Goal: Information Seeking & Learning: Learn about a topic

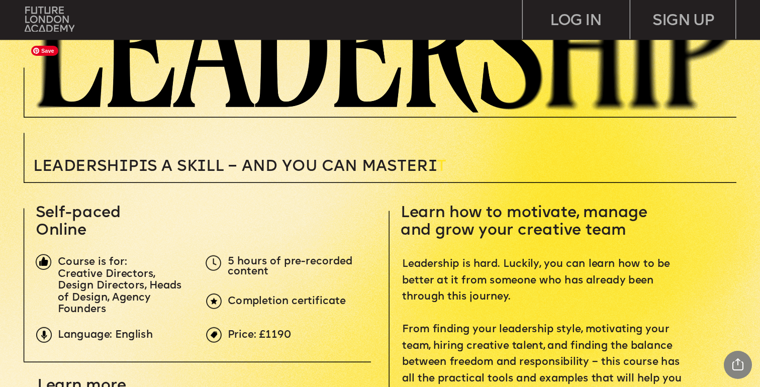
scroll to position [240, 0]
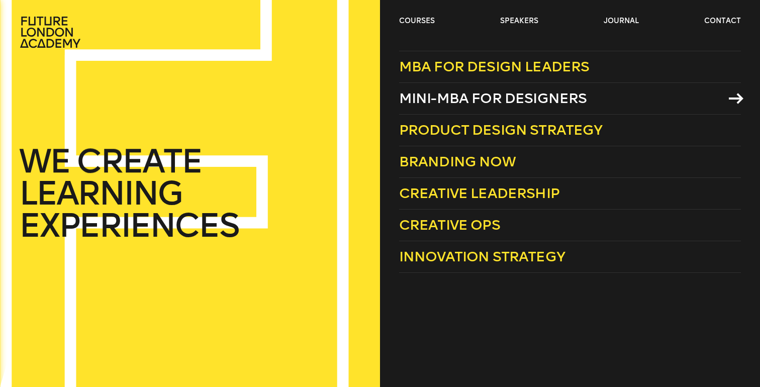
click at [442, 98] on span "Mini-MBA for Designers" at bounding box center [493, 98] width 188 height 17
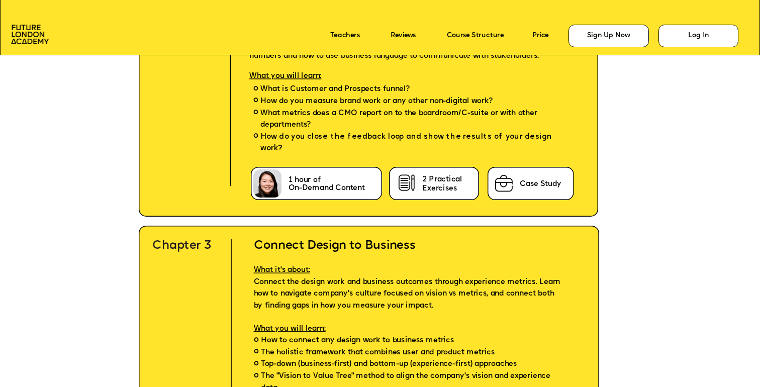
scroll to position [2757, 0]
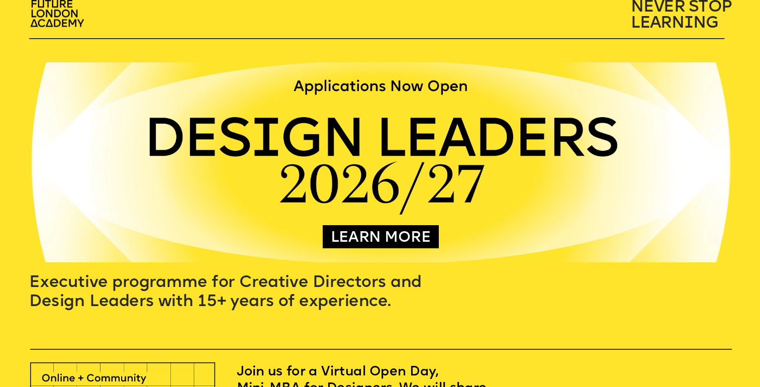
scroll to position [16, 0]
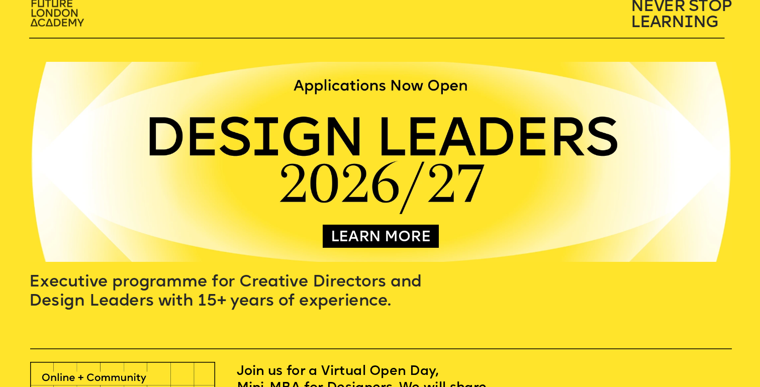
click at [64, 19] on img at bounding box center [58, 13] width 67 height 39
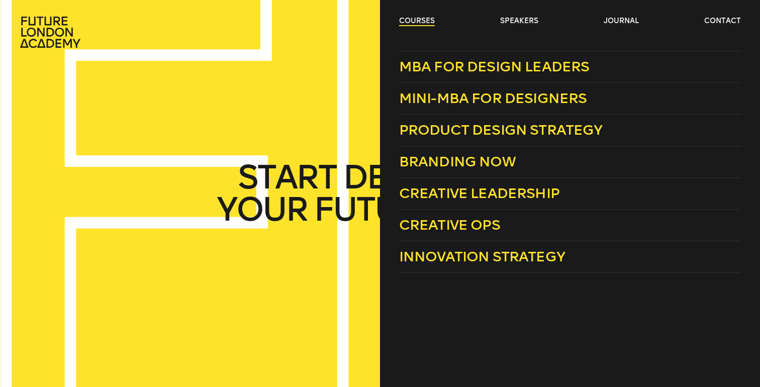
click at [412, 18] on link "courses" at bounding box center [417, 21] width 36 height 10
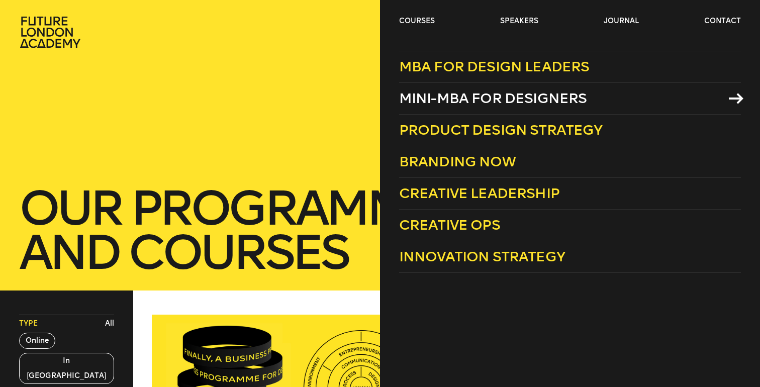
click at [443, 102] on span "Mini-MBA for Designers" at bounding box center [493, 98] width 188 height 17
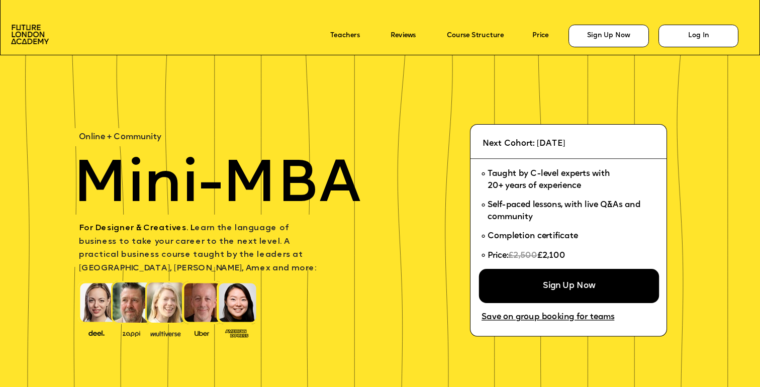
click at [570, 295] on div "Sign Up Now" at bounding box center [569, 286] width 180 height 34
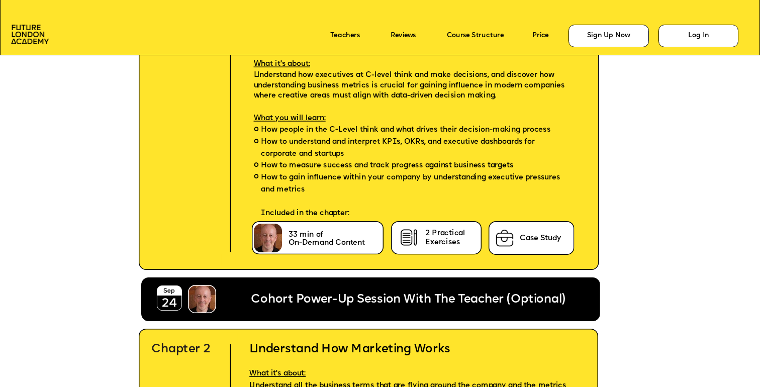
scroll to position [2331, 0]
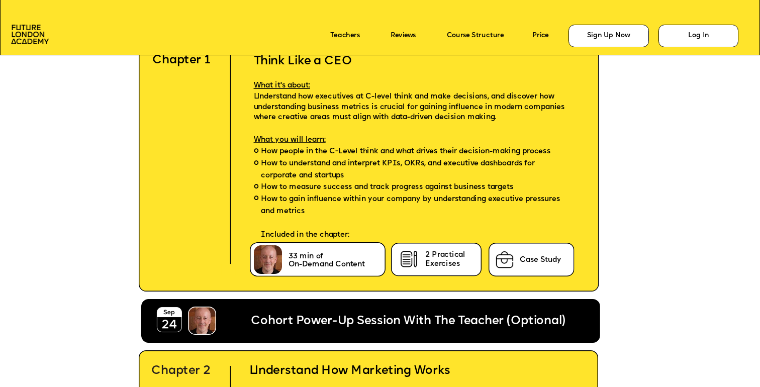
click at [302, 262] on span "On-Demand Content" at bounding box center [326, 264] width 76 height 7
click at [343, 310] on icon at bounding box center [370, 321] width 459 height 44
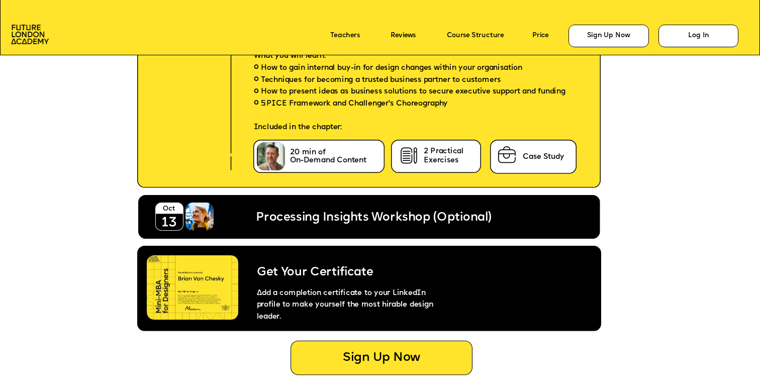
scroll to position [4108, 0]
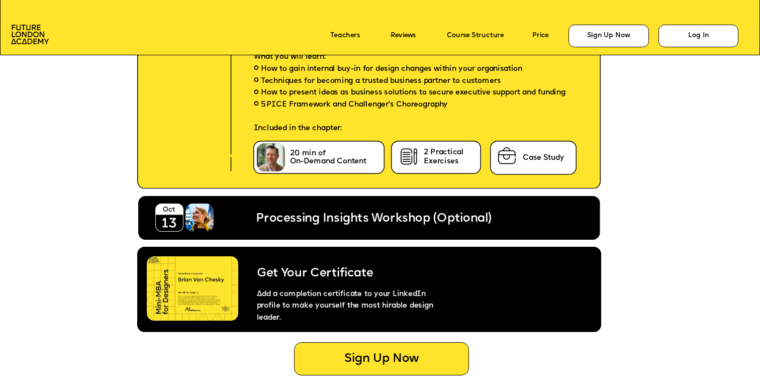
click at [343, 221] on span "Processing Insights Workshop (Optional)" at bounding box center [373, 219] width 235 height 12
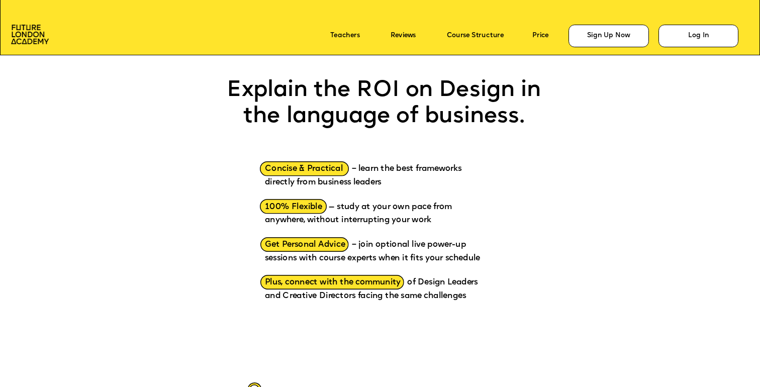
scroll to position [1120, 0]
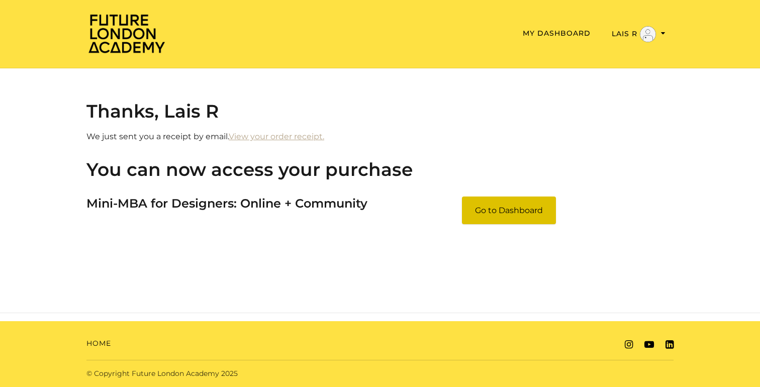
click at [517, 208] on link "Go to Dashboard" at bounding box center [509, 210] width 94 height 28
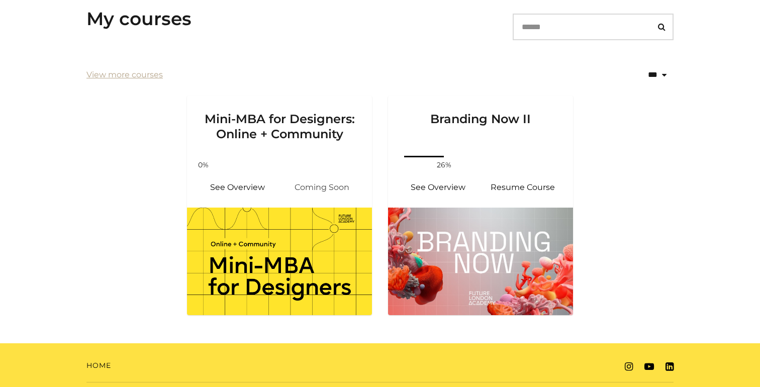
scroll to position [208, 0]
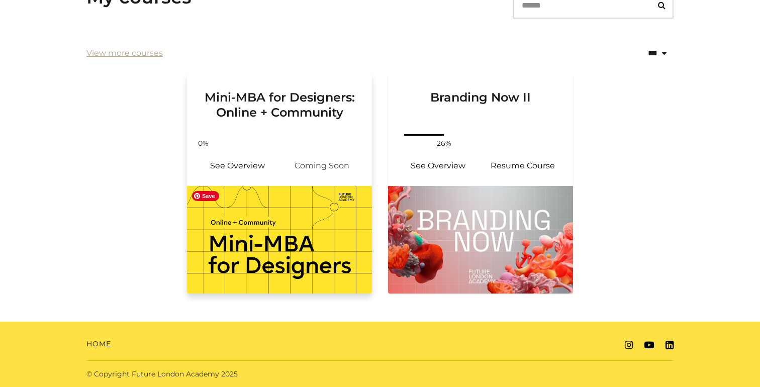
click at [297, 216] on img at bounding box center [279, 240] width 185 height 108
click at [246, 174] on link "See Overview" at bounding box center [237, 166] width 84 height 24
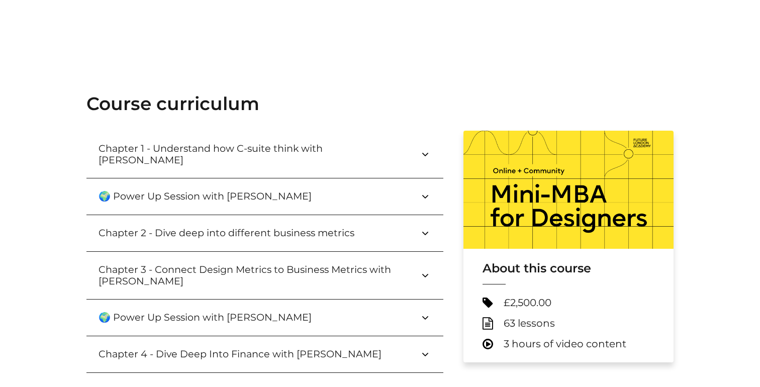
scroll to position [258, 0]
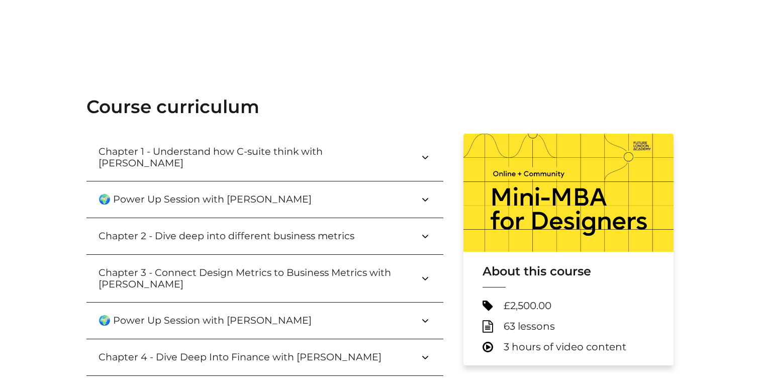
click at [247, 161] on button "Chapter 1 - Understand how C-suite think with Paul Wright" at bounding box center [264, 157] width 357 height 47
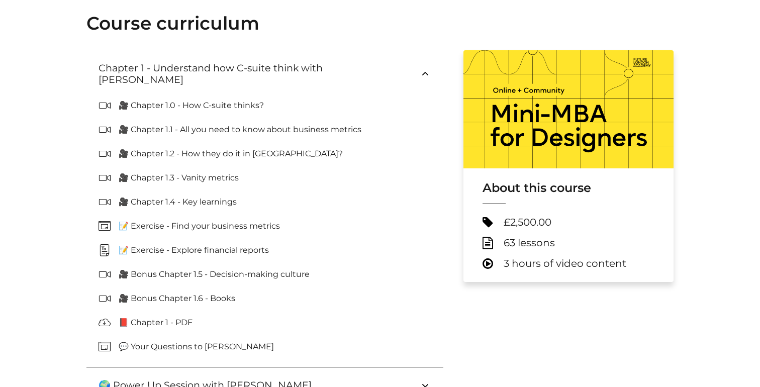
scroll to position [347, 0]
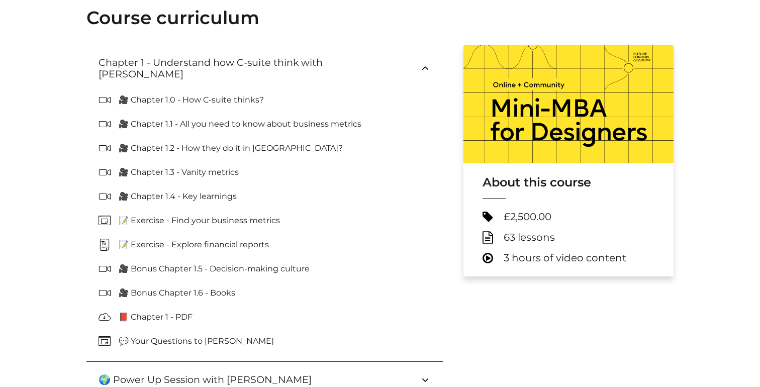
click at [220, 94] on p "🎥 Chapter 1.0 - How C-suite thinks?" at bounding box center [195, 100] width 153 height 12
click at [104, 94] on icon at bounding box center [108, 100] width 20 height 12
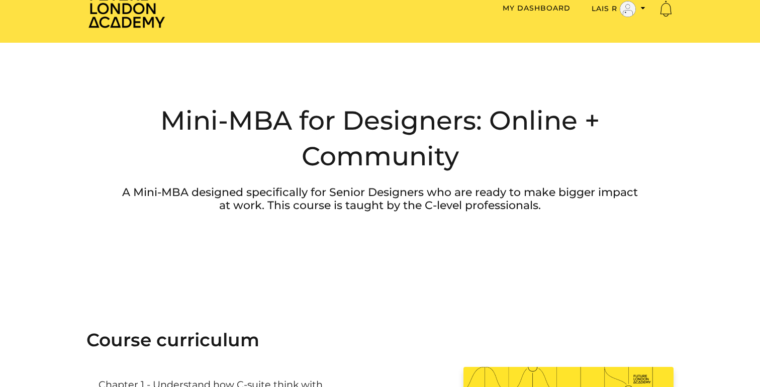
scroll to position [26, 0]
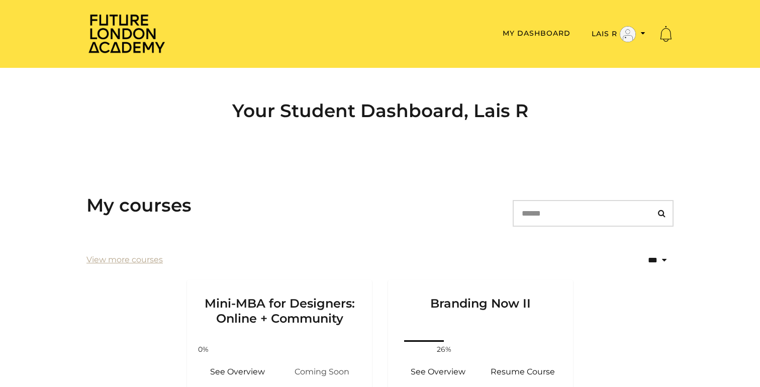
scroll to position [208, 0]
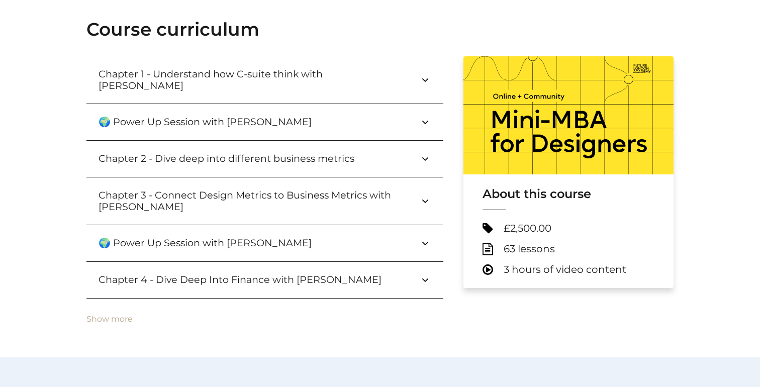
scroll to position [343, 0]
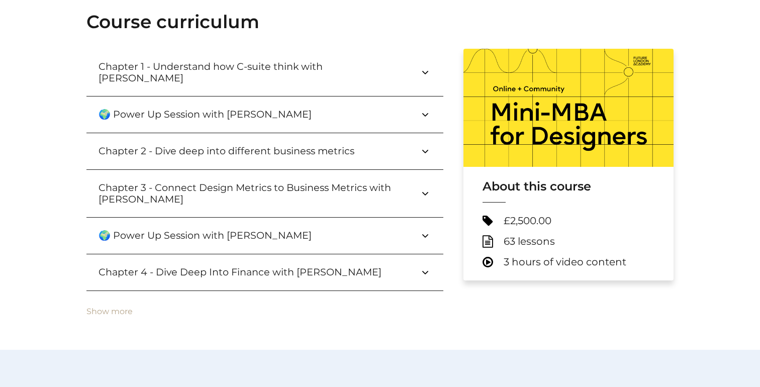
click at [488, 259] on icon at bounding box center [488, 262] width 13 height 13
click at [424, 66] on icon at bounding box center [425, 72] width 12 height 12
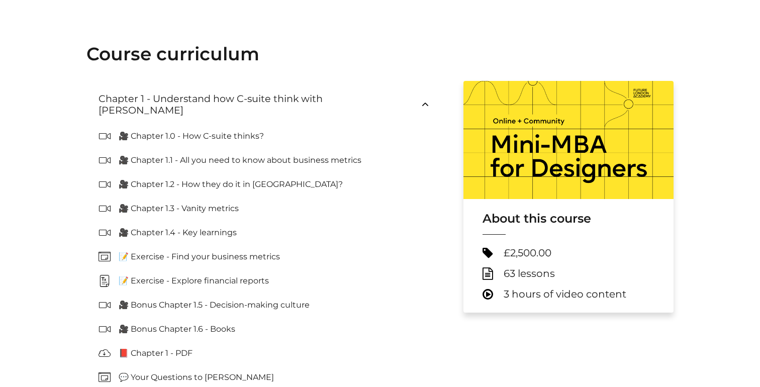
scroll to position [310, 0]
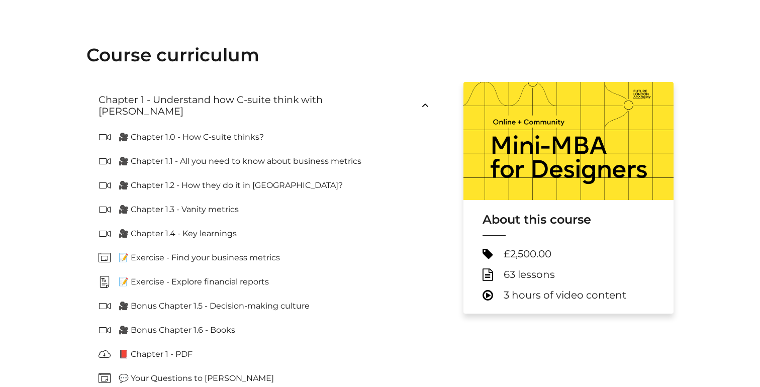
click at [132, 325] on div "🎥 Bonus Chapter 1.6 - Books" at bounding box center [181, 330] width 125 height 16
click at [102, 228] on icon at bounding box center [108, 234] width 20 height 12
click at [98, 134] on ol "🎥 Chapter 1.0 - How C-suite thinks? 🎥 Chapter 1.1 - All you need to know about …" at bounding box center [264, 263] width 357 height 269
click at [107, 100] on h3 "Chapter 1 - Understand how C-suite think with [PERSON_NAME]" at bounding box center [258, 105] width 321 height 23
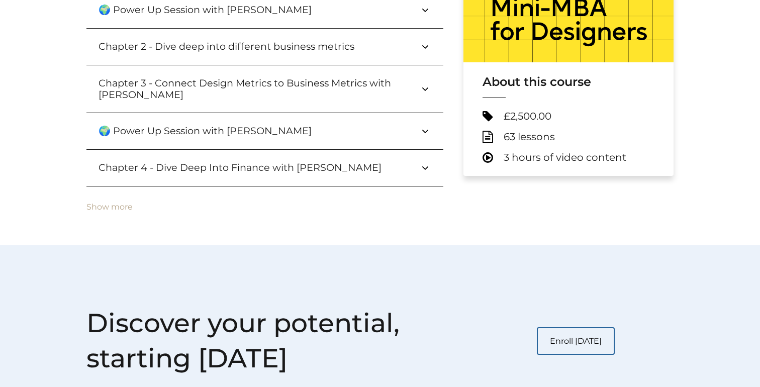
scroll to position [563, 0]
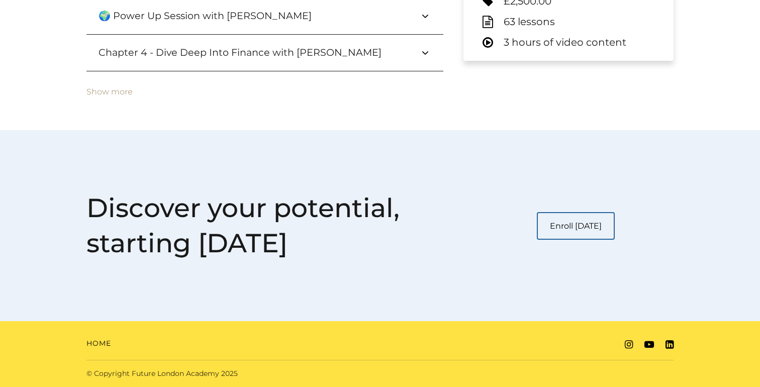
drag, startPoint x: 506, startPoint y: 194, endPoint x: 605, endPoint y: 254, distance: 115.5
click at [605, 254] on div "Discover your potential, starting today Enroll today" at bounding box center [379, 225] width 587 height 70
click at [598, 231] on div at bounding box center [598, 231] width 0 height 0
click at [201, 386] on div at bounding box center [100, 387] width 201 height 0
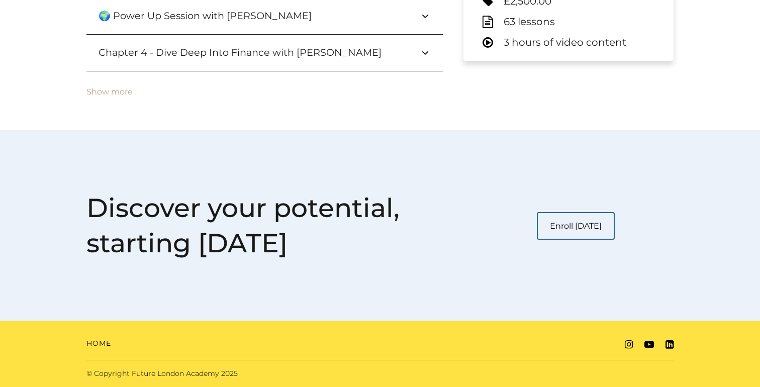
click at [643, 144] on div "Discover your potential, starting today Enroll today" at bounding box center [379, 225] width 603 height 191
drag, startPoint x: 642, startPoint y: 232, endPoint x: 527, endPoint y: 217, distance: 116.0
click at [527, 217] on div "Enroll today" at bounding box center [575, 226] width 195 height 28
copy link "Enroll today"
click at [563, 230] on link "Enroll today" at bounding box center [576, 226] width 78 height 28
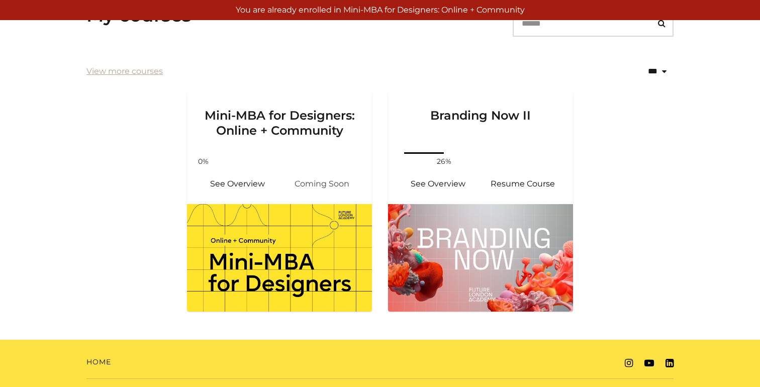
scroll to position [208, 0]
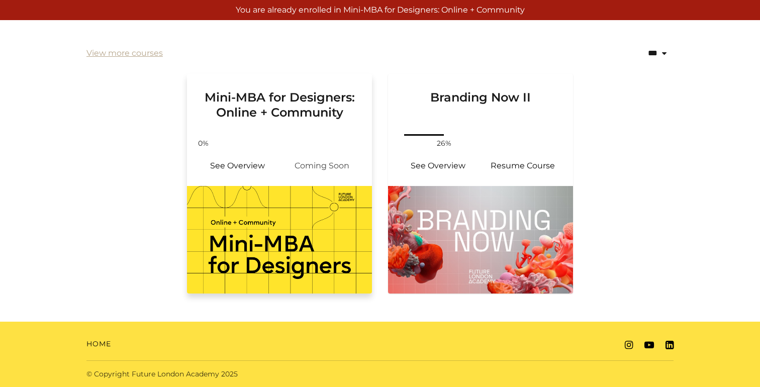
click at [302, 168] on span "Coming Soon" at bounding box center [321, 166] width 84 height 24
click at [303, 202] on img at bounding box center [279, 240] width 185 height 108
click at [301, 208] on img at bounding box center [279, 240] width 185 height 108
click at [278, 116] on h3 "Mini-MBA for Designers: Online + Community" at bounding box center [279, 97] width 161 height 46
click at [221, 173] on link "See Overview" at bounding box center [237, 166] width 84 height 24
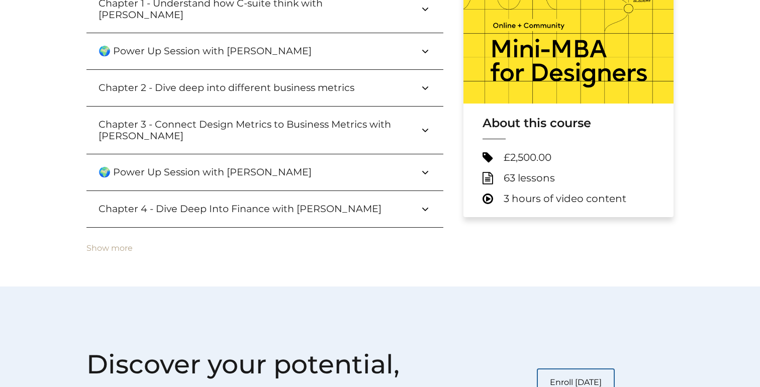
scroll to position [396, 0]
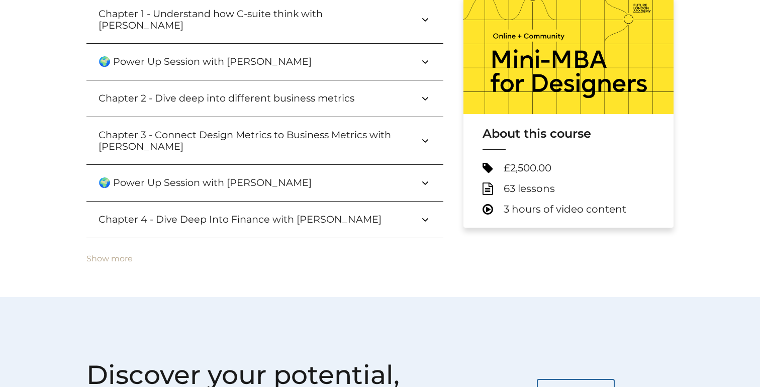
click at [523, 213] on span "3 hours of video content" at bounding box center [564, 209] width 123 height 13
click at [489, 211] on icon at bounding box center [488, 209] width 13 height 13
click at [487, 192] on icon at bounding box center [488, 188] width 13 height 13
click at [479, 158] on section "About this course £2,500.00 63 lessons 3 hours of video content" at bounding box center [568, 164] width 210 height 101
click at [508, 162] on span "£2,500.00" at bounding box center [527, 168] width 48 height 13
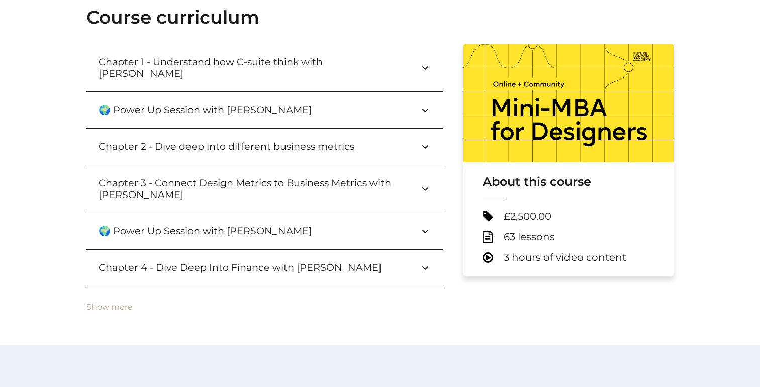
scroll to position [291, 0]
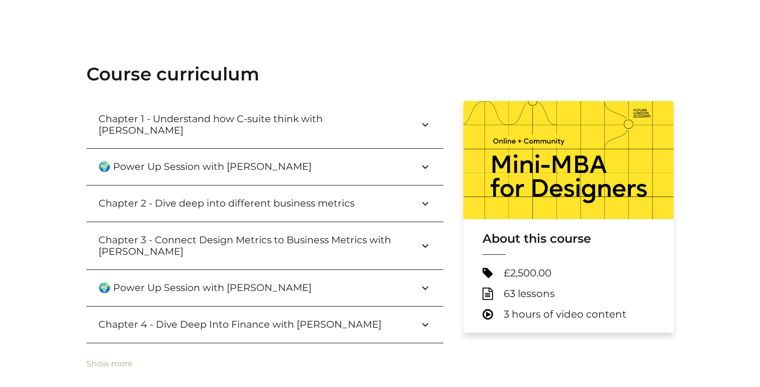
click at [425, 120] on icon at bounding box center [425, 125] width 12 height 12
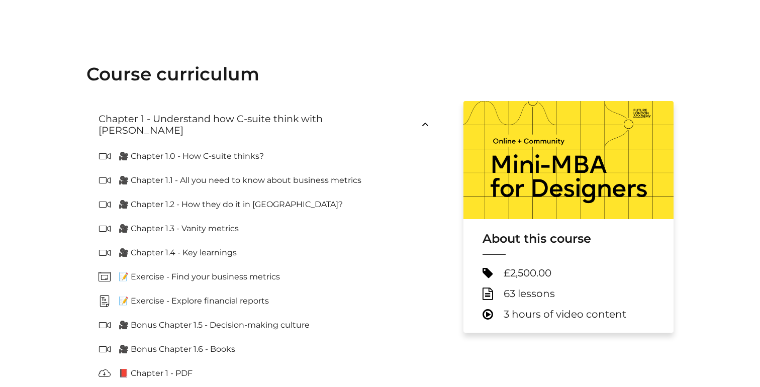
click at [101, 150] on icon at bounding box center [108, 156] width 20 height 12
click at [128, 150] on p "🎥 Chapter 1.0 - How C-suite thinks?" at bounding box center [195, 156] width 153 height 12
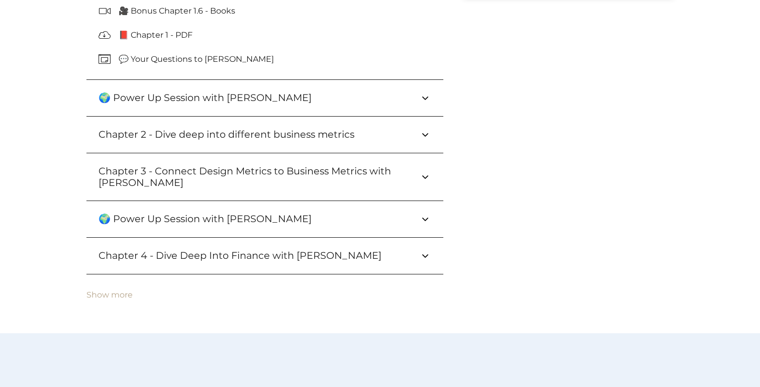
scroll to position [630, 0]
click at [419, 128] on icon at bounding box center [425, 134] width 12 height 12
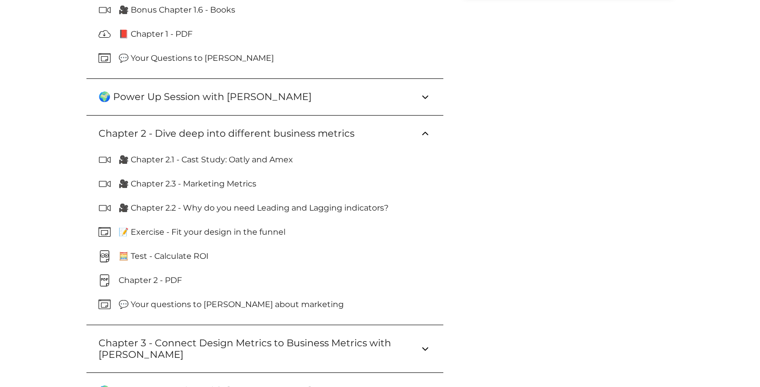
click at [420, 128] on icon at bounding box center [425, 134] width 12 height 12
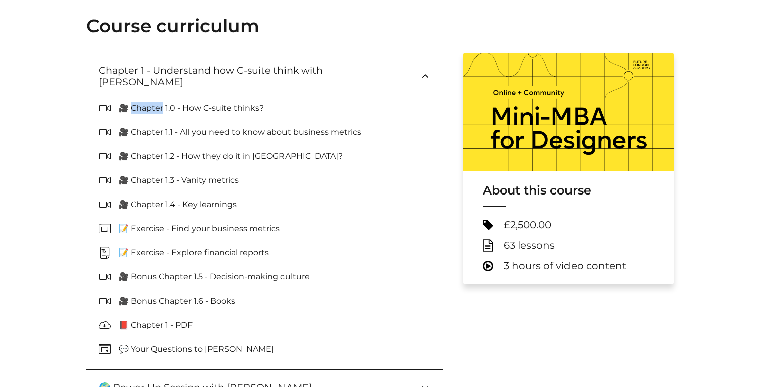
scroll to position [344, 0]
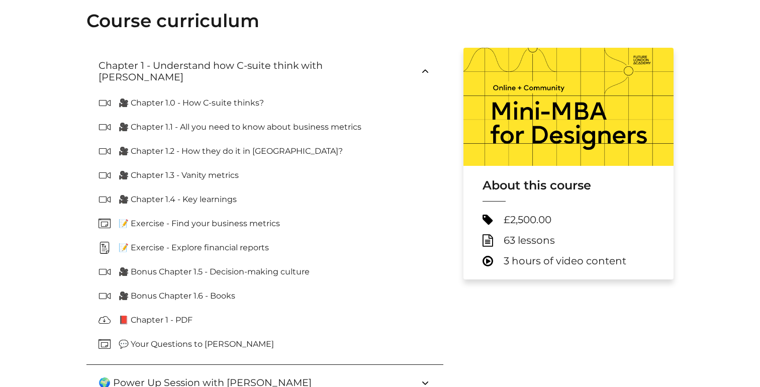
click at [519, 257] on span "3 hours of video content" at bounding box center [564, 261] width 123 height 13
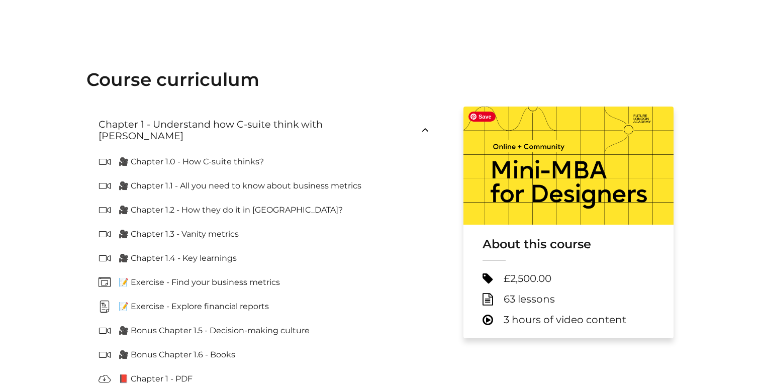
scroll to position [291, 0]
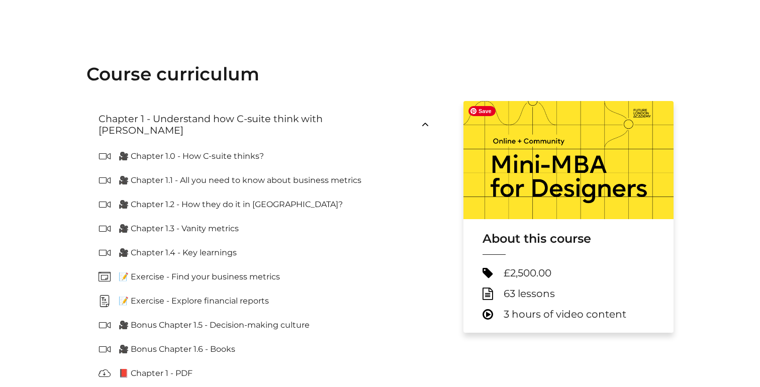
click at [518, 155] on img at bounding box center [568, 160] width 210 height 118
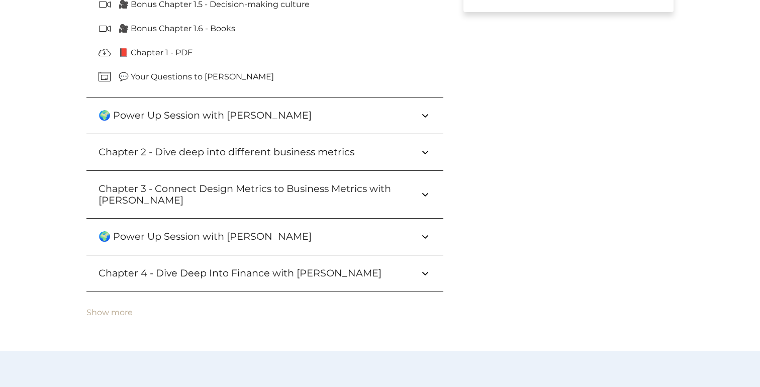
scroll to position [616, 0]
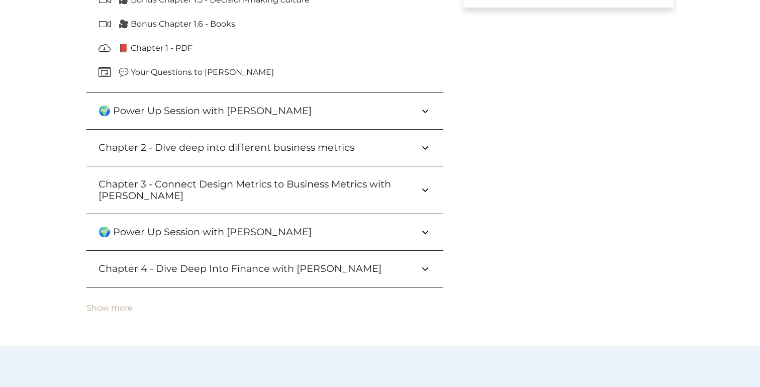
click at [425, 142] on icon at bounding box center [425, 148] width 12 height 12
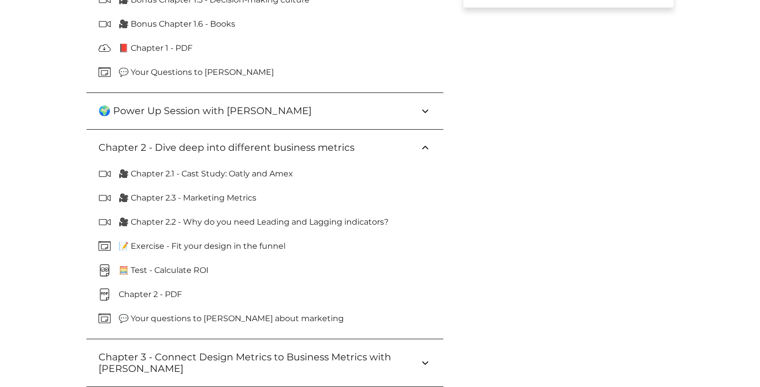
click at [288, 168] on p "🎥 Chapter 2.1 - Cast Study: Oatly and Amex" at bounding box center [210, 174] width 182 height 12
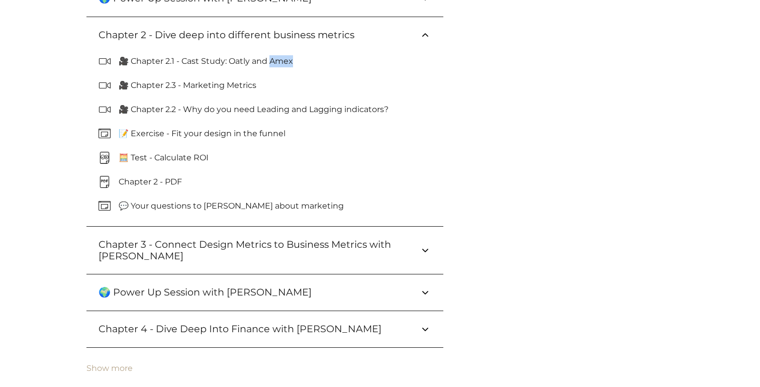
click at [293, 239] on h3 "Chapter 3 - Connect Design Metrics to Business Metrics with Kate Pincott" at bounding box center [258, 250] width 321 height 23
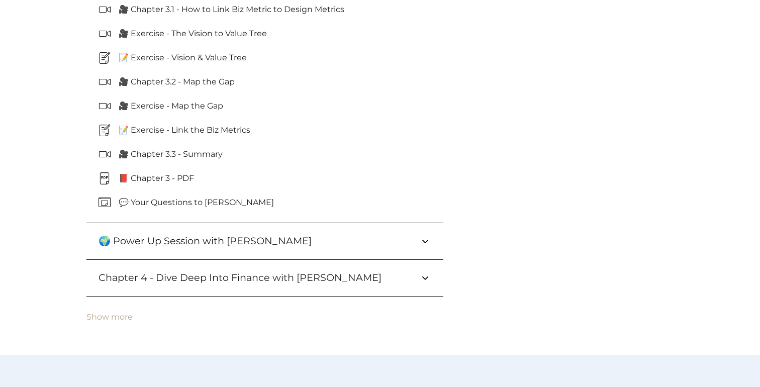
scroll to position [1083, 0]
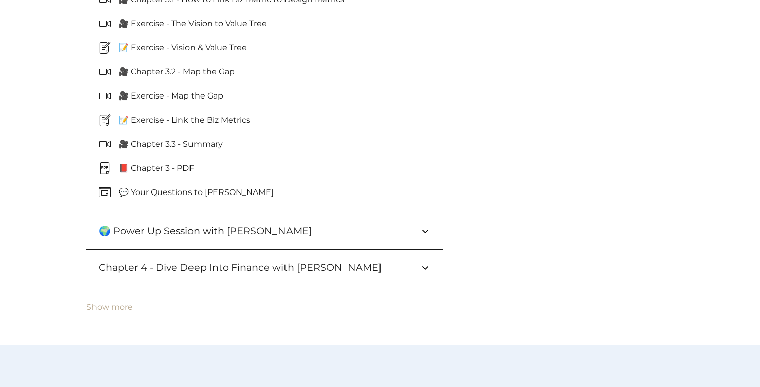
click at [293, 228] on button "🌍 Power Up Session with Kate Pincott" at bounding box center [264, 231] width 357 height 36
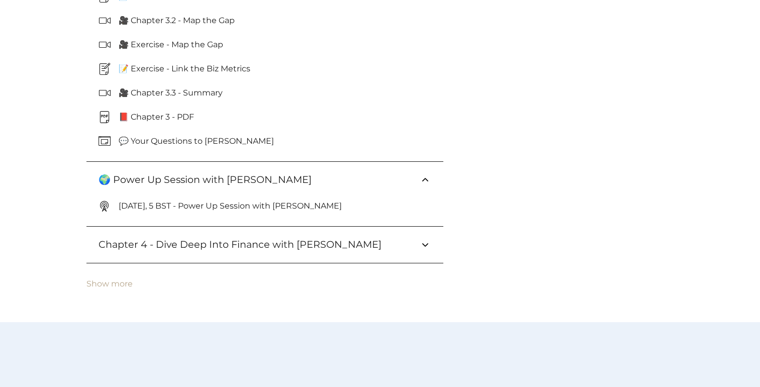
scroll to position [1158, 0]
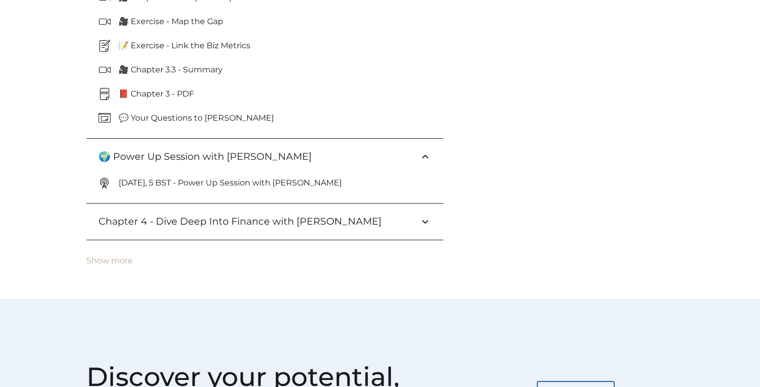
click at [290, 218] on h3 "Chapter 4 - Dive Deep Into Finance with Martina Presnajderova" at bounding box center [247, 222] width 299 height 12
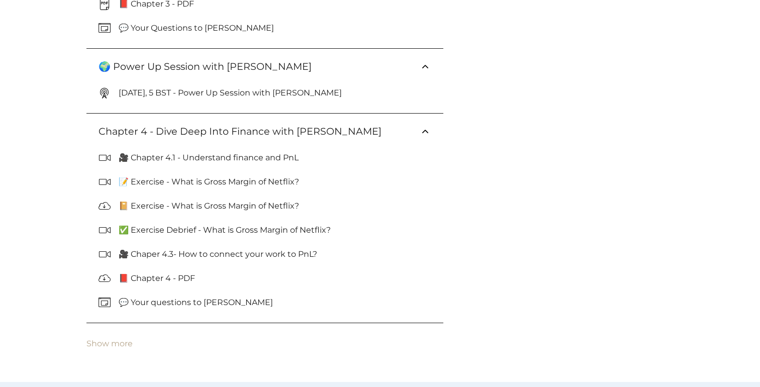
scroll to position [1250, 0]
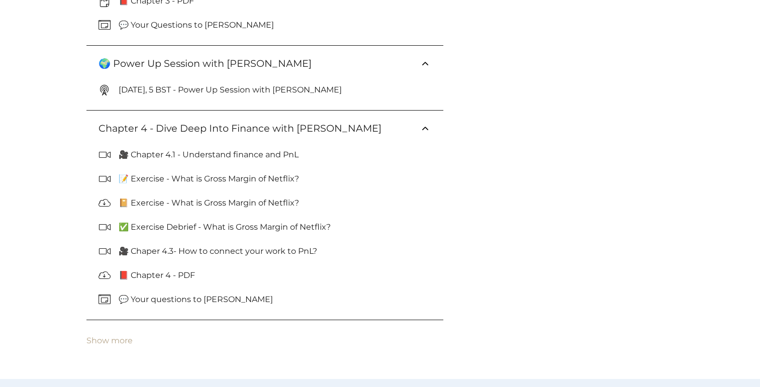
click at [122, 181] on p "📝 Exercise - What is Gross Margin of Netflix?" at bounding box center [213, 179] width 188 height 12
click at [165, 123] on h3 "Chapter 4 - Dive Deep Into Finance with Martina Presnajderova" at bounding box center [247, 129] width 299 height 12
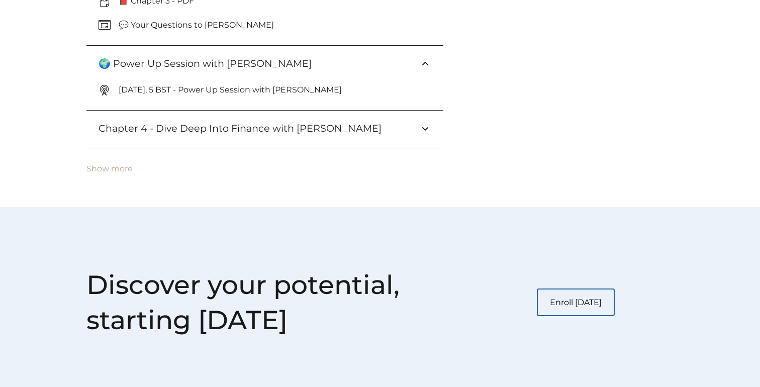
click at [165, 123] on h3 "Chapter 4 - Dive Deep Into Finance with Martina Presnajderova" at bounding box center [247, 129] width 299 height 12
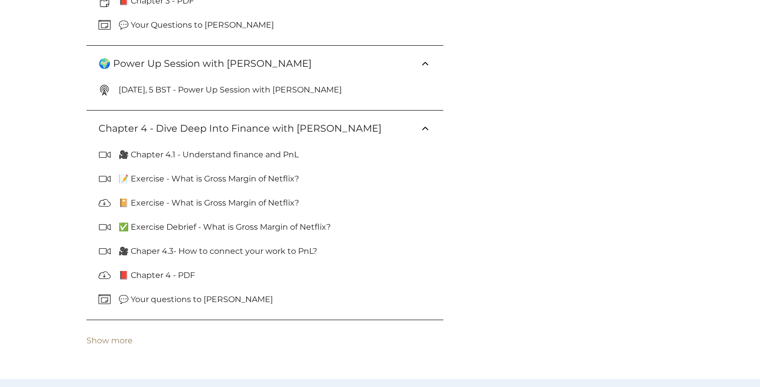
click at [101, 342] on button "Show more" at bounding box center [109, 340] width 46 height 9
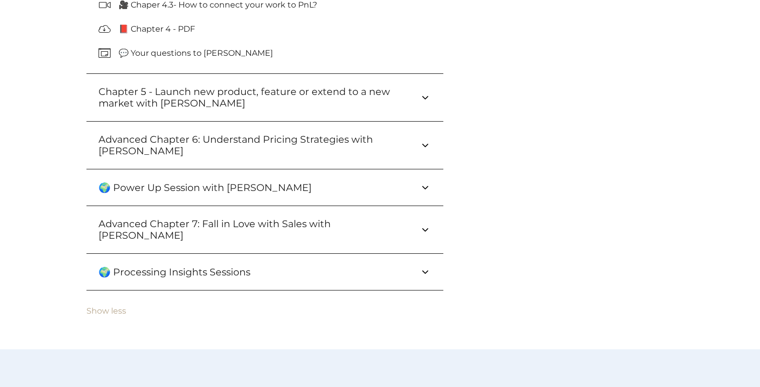
scroll to position [1491, 0]
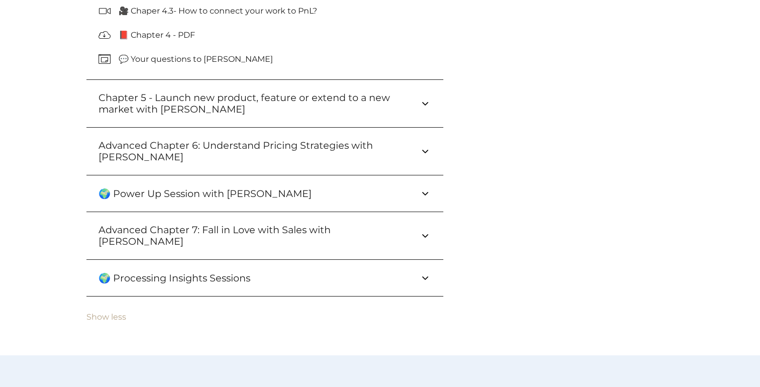
click at [133, 105] on h3 "Chapter 5 - Launch new product, feature or extend to a new market with Paul Alb…" at bounding box center [258, 103] width 321 height 23
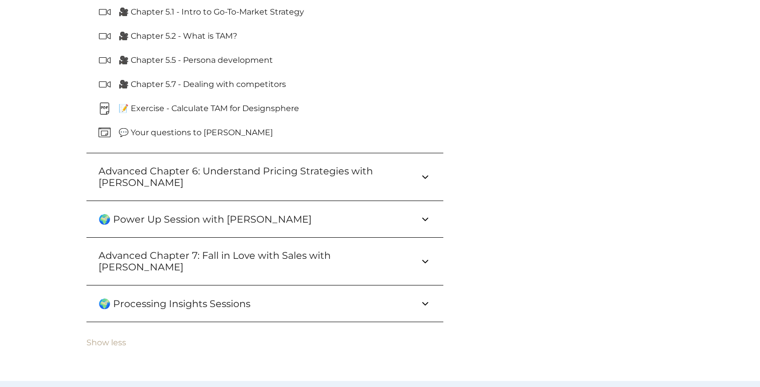
scroll to position [1618, 0]
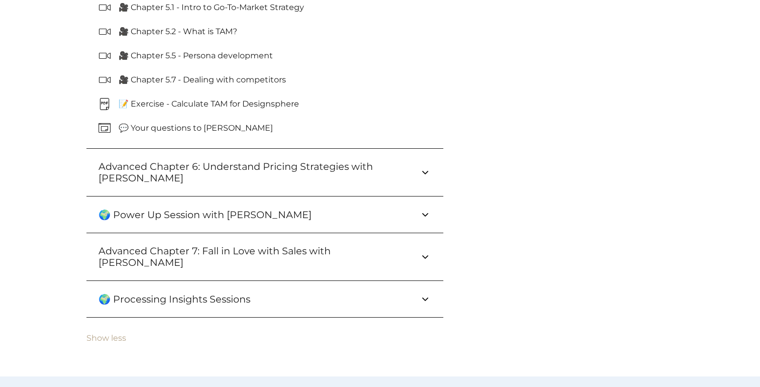
click at [178, 225] on button "🌍 Power Up Session with Siya Liu" at bounding box center [264, 214] width 357 height 36
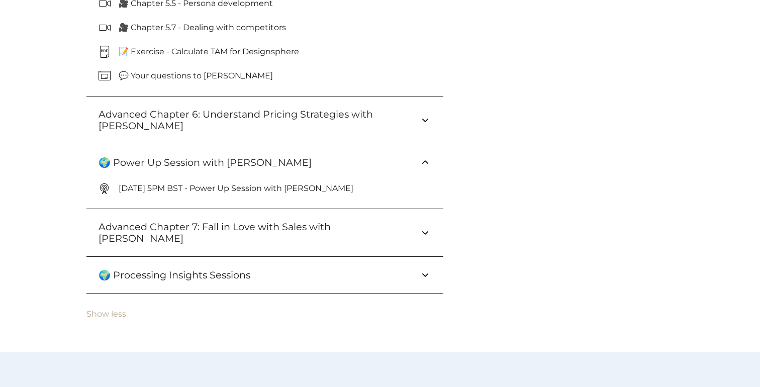
click at [178, 225] on h3 "Advanced Chapter 7: Fall in Love with Sales with Paul Albert" at bounding box center [258, 232] width 321 height 23
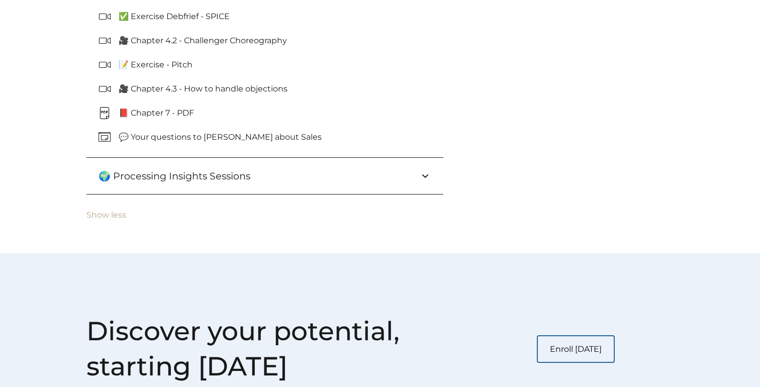
scroll to position [1969, 0]
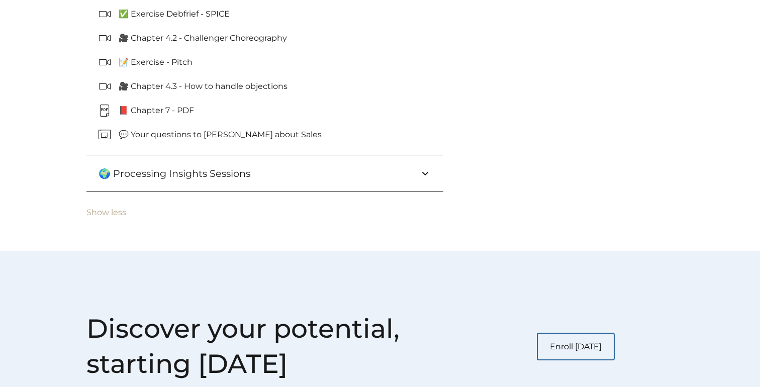
click at [176, 168] on h3 "🌍 Processing Insights Sessions" at bounding box center [182, 174] width 168 height 12
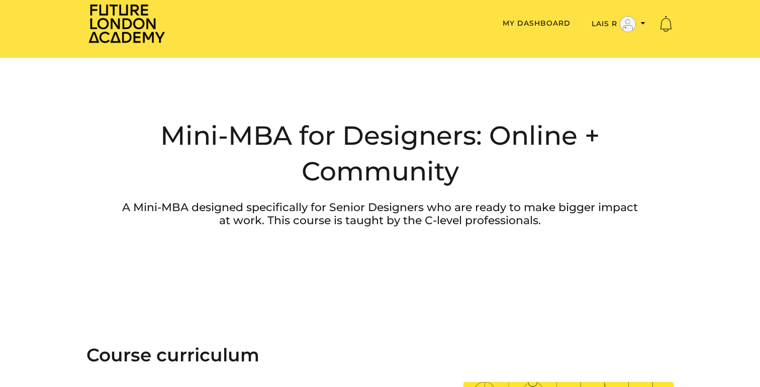
scroll to position [0, 0]
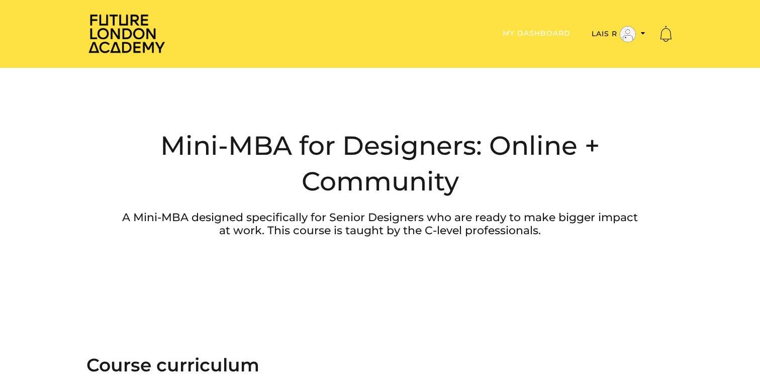
click at [528, 34] on link "My Dashboard" at bounding box center [536, 33] width 68 height 9
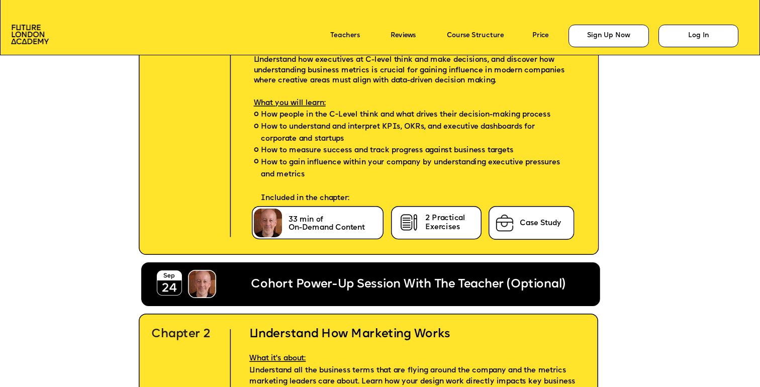
scroll to position [2374, 0]
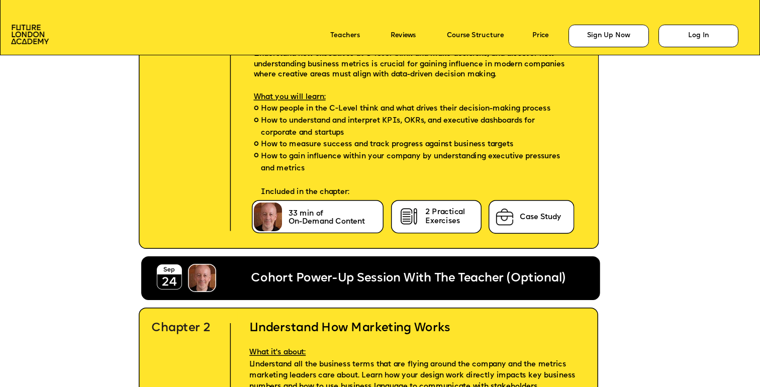
click at [347, 223] on span "On-Demand Content" at bounding box center [326, 221] width 76 height 7
click at [426, 225] on p "2 Practical Exercises" at bounding box center [445, 217] width 40 height 18
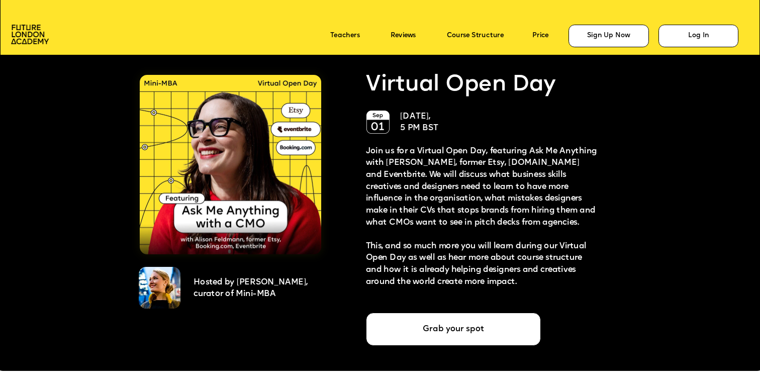
scroll to position [1956, 0]
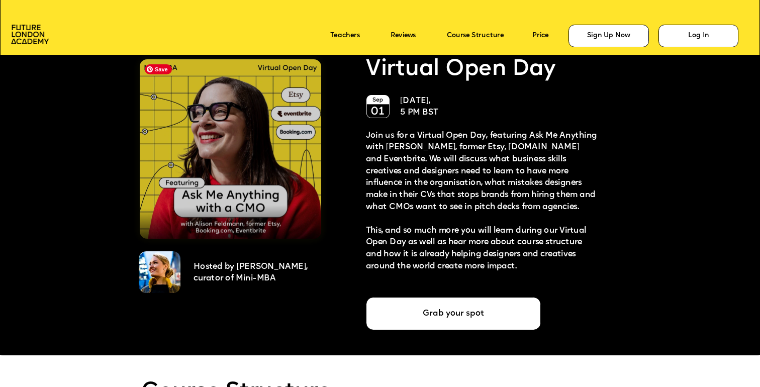
click at [287, 165] on img at bounding box center [231, 148] width 182 height 179
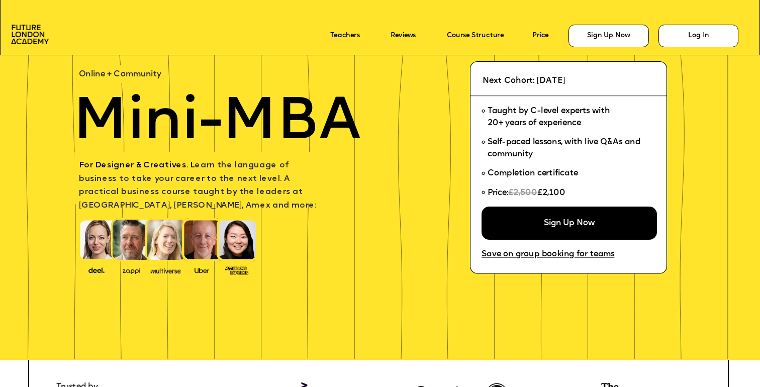
scroll to position [0, 0]
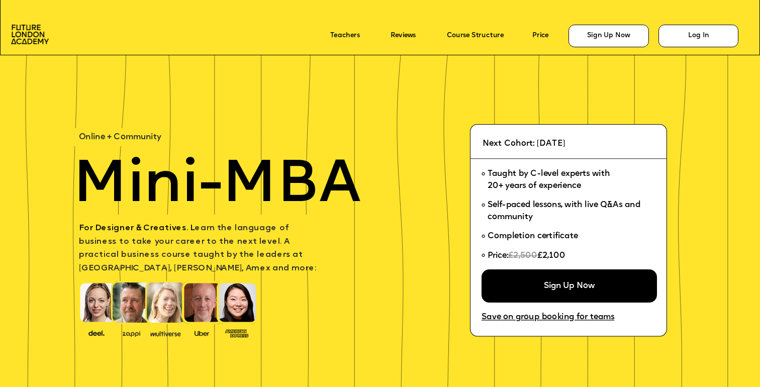
drag, startPoint x: 614, startPoint y: 142, endPoint x: 485, endPoint y: 145, distance: 129.2
click at [485, 145] on span "Next Cohort: [DATE]" at bounding box center [523, 144] width 82 height 8
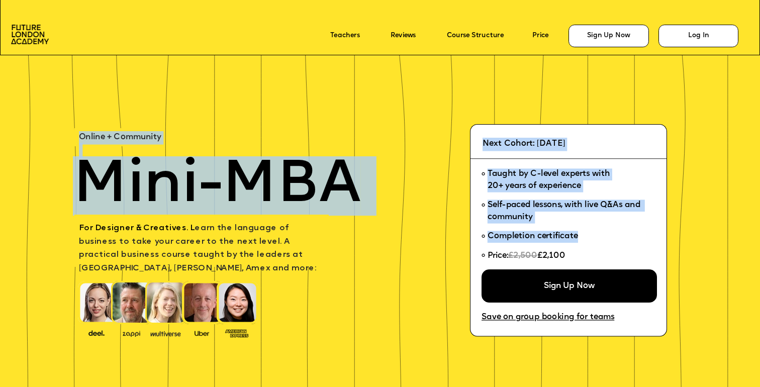
drag, startPoint x: 481, startPoint y: 144, endPoint x: 585, endPoint y: 259, distance: 154.7
copy div "Online + Community Next Cohort: September 24, 2025 Mini-MBA Taught by C-level e…"
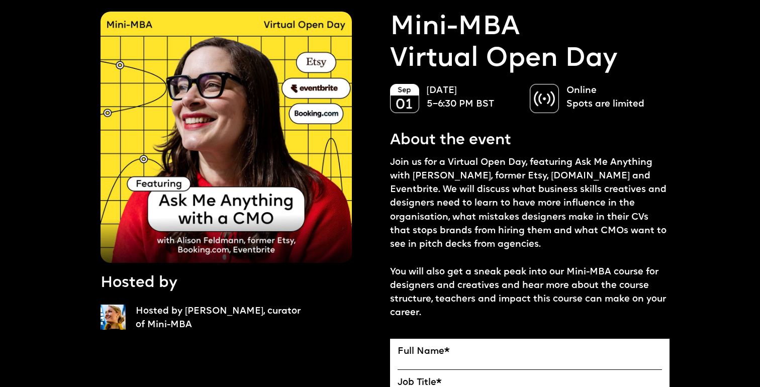
scroll to position [38, 0]
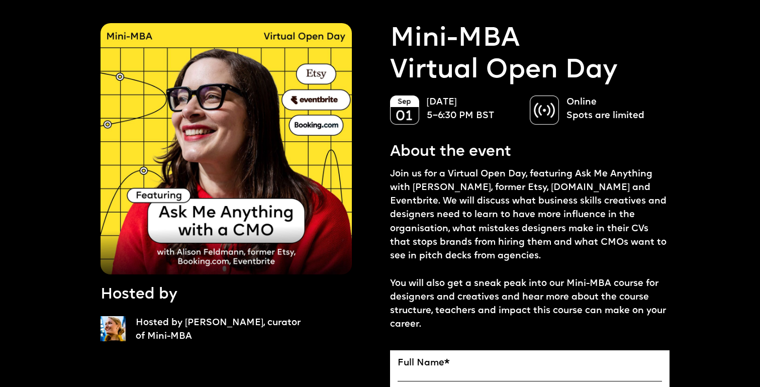
click at [457, 110] on p "September 01 5–6:30 PM BST" at bounding box center [473, 108] width 93 height 27
click at [563, 118] on div "Online Spots are limited" at bounding box center [595, 111] width 130 height 32
click at [550, 119] on img at bounding box center [544, 109] width 29 height 29
click at [540, 104] on img at bounding box center [544, 109] width 29 height 29
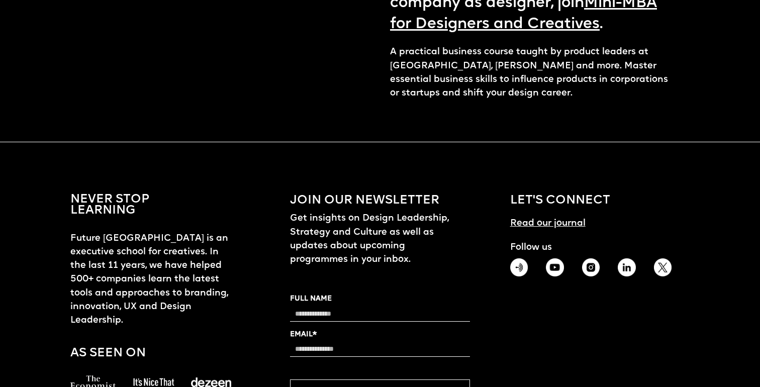
scroll to position [1460, 0]
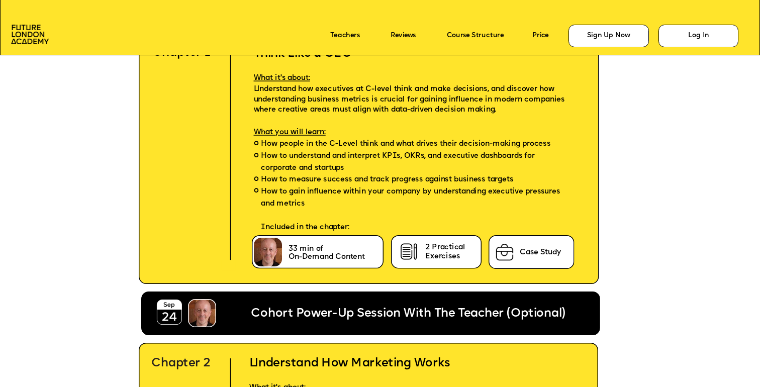
scroll to position [2339, 0]
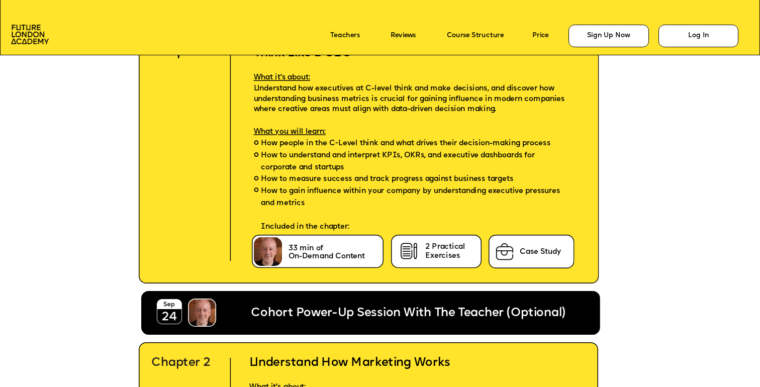
click at [358, 253] on span "On-Demand Content" at bounding box center [326, 256] width 76 height 7
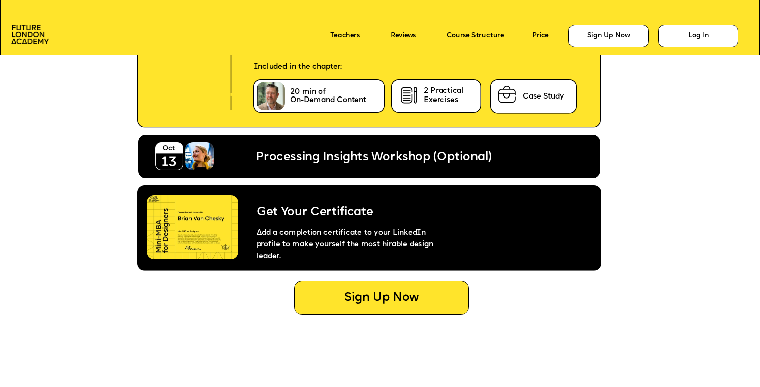
scroll to position [4172, 0]
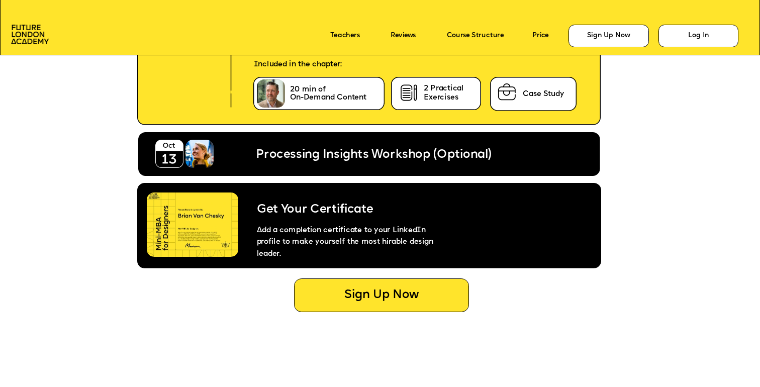
click at [198, 242] on img at bounding box center [192, 224] width 91 height 64
click at [282, 220] on p "Add a completion certificate to your LinkedIn profile to make yourself the most…" at bounding box center [346, 239] width 209 height 43
click at [290, 211] on span "Get Your Certificate" at bounding box center [315, 210] width 117 height 12
click at [336, 235] on p "Add a completion certificate to your LinkedIn profile to make yourself the most…" at bounding box center [346, 239] width 209 height 43
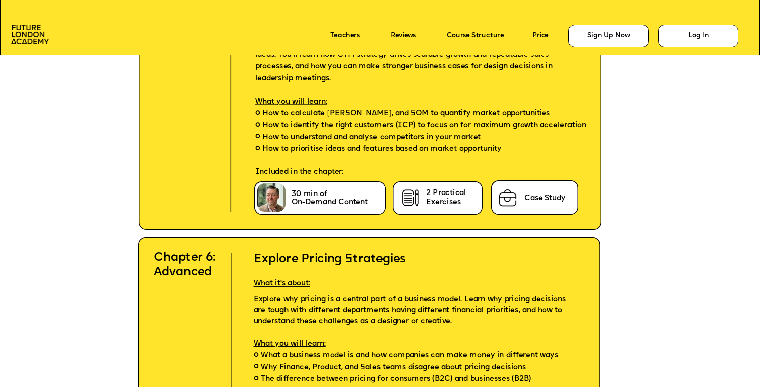
scroll to position [2784, 0]
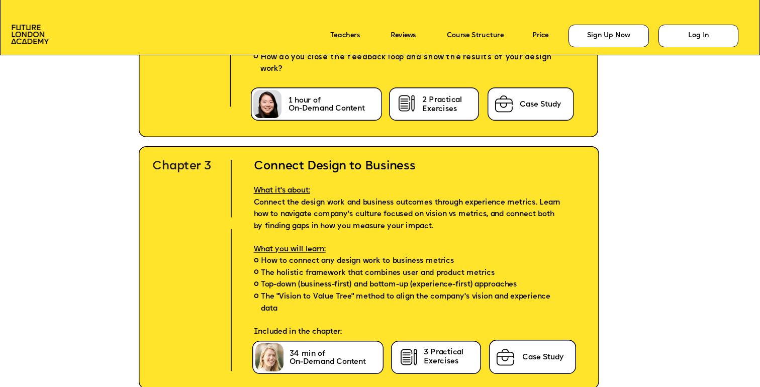
click at [478, 31] on p "Course Structure" at bounding box center [486, 36] width 78 height 14
click at [480, 34] on link "Course Structure" at bounding box center [475, 36] width 57 height 8
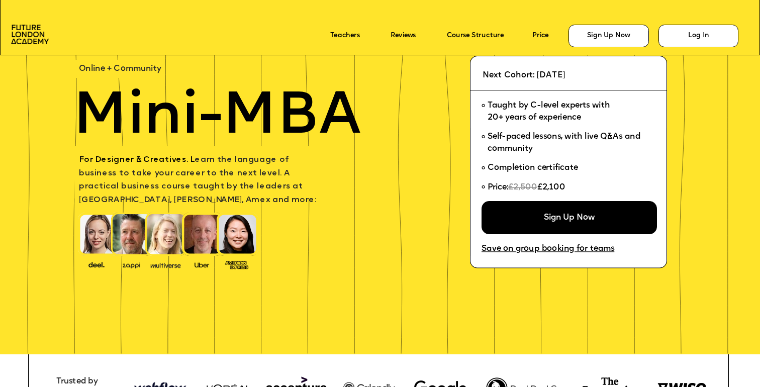
scroll to position [0, 0]
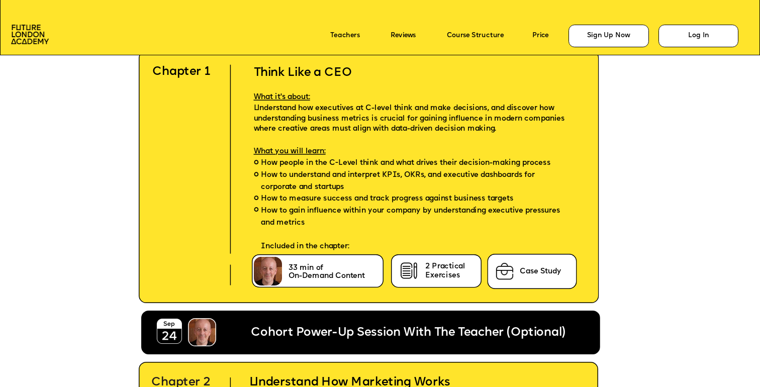
scroll to position [2334, 0]
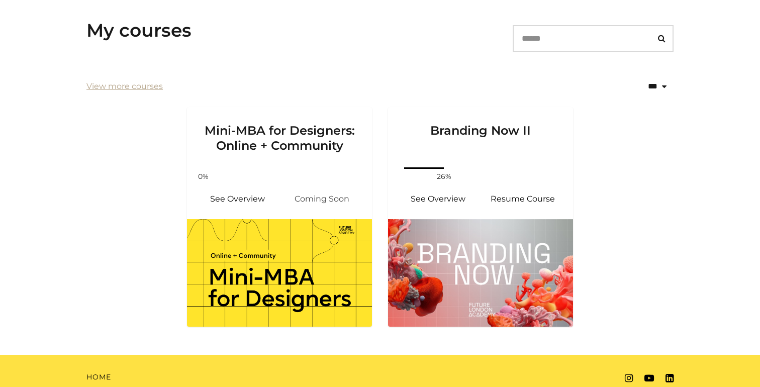
scroll to position [208, 0]
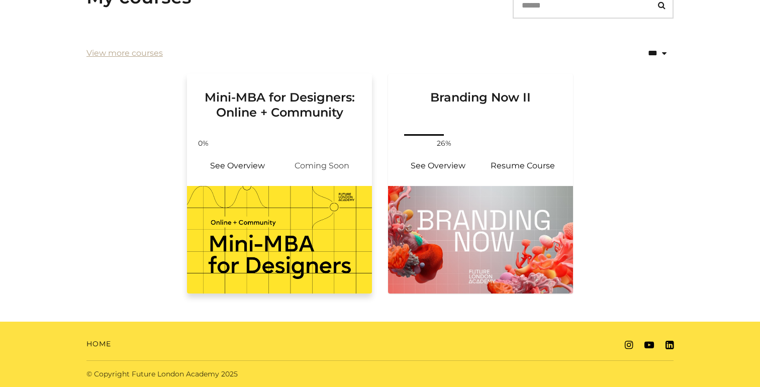
click at [297, 176] on span "Coming Soon" at bounding box center [321, 166] width 84 height 24
click at [304, 222] on img at bounding box center [279, 240] width 185 height 108
click at [306, 183] on div "Your progress: 0% See Overview Coming Soon" at bounding box center [279, 159] width 185 height 54
click at [242, 164] on link "See Overview" at bounding box center [237, 166] width 84 height 24
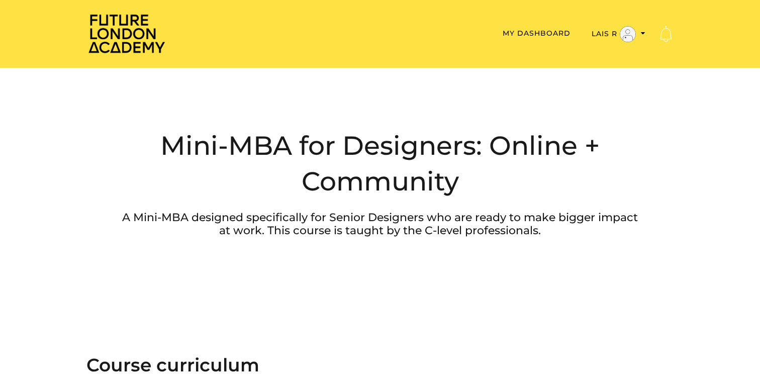
click at [668, 33] on icon "Toggle Notification Pane" at bounding box center [665, 34] width 16 height 16
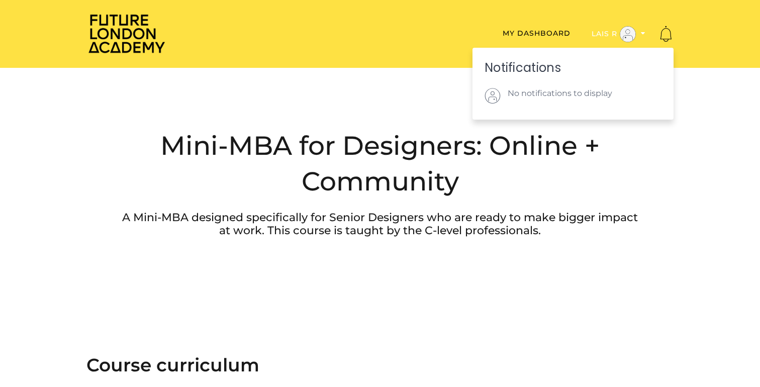
click at [643, 35] on icon "Toggle menu" at bounding box center [643, 33] width 5 height 7
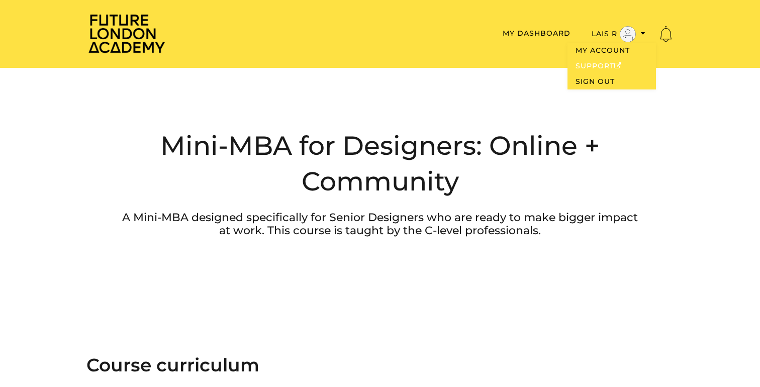
click at [590, 63] on link "Support" at bounding box center [611, 66] width 88 height 16
click at [536, 31] on link "My Dashboard" at bounding box center [536, 33] width 68 height 9
